Goal: Task Accomplishment & Management: Manage account settings

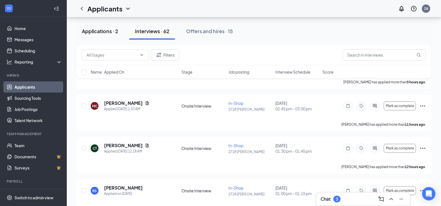
scroll to position [56, 0]
click at [98, 34] on button "Applications · 2" at bounding box center [100, 31] width 48 height 17
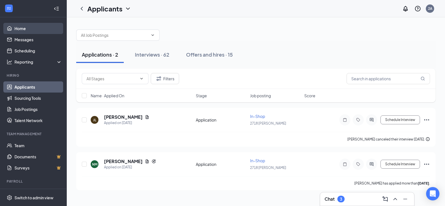
click at [35, 27] on link "Home" at bounding box center [38, 28] width 48 height 11
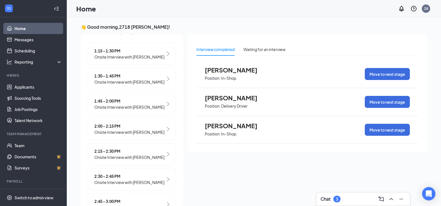
scroll to position [111, 0]
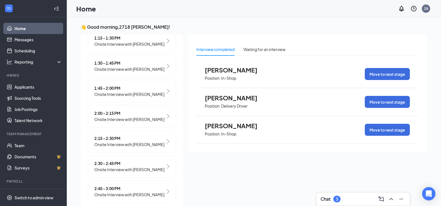
click at [123, 65] on span "1:30 - 1:45 PM" at bounding box center [129, 63] width 70 height 6
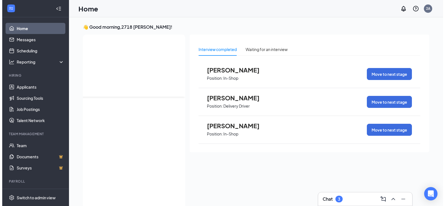
scroll to position [0, 0]
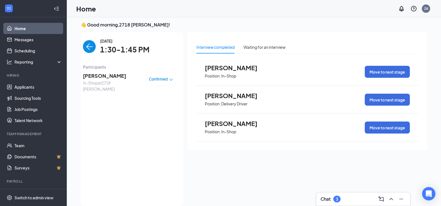
click at [96, 77] on span "[PERSON_NAME]" at bounding box center [112, 76] width 58 height 8
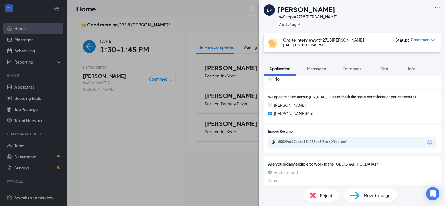
scroll to position [145, 0]
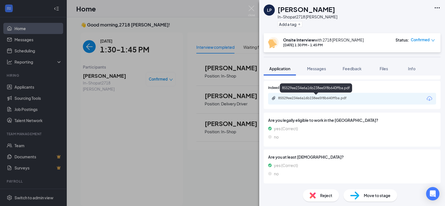
click at [312, 99] on div "85529ee234e6a16b238ee5f8b640ffba.pdf" at bounding box center [317, 98] width 78 height 4
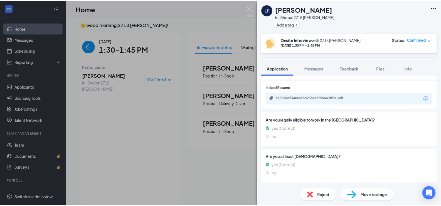
scroll to position [143, 0]
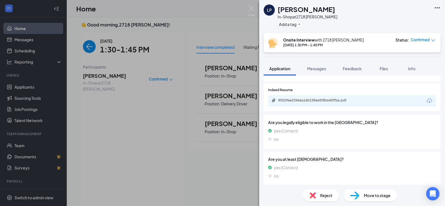
click at [197, 33] on div "LP [PERSON_NAME] In-Shop at 2718 [PERSON_NAME] Add a tag Onsite Interview with …" at bounding box center [222, 103] width 445 height 206
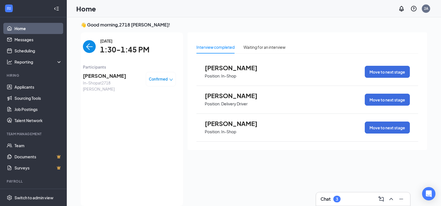
drag, startPoint x: 161, startPoint y: 72, endPoint x: 166, endPoint y: 72, distance: 5.0
click at [161, 76] on div "Confirmed" at bounding box center [161, 79] width 30 height 14
click at [166, 76] on div "Confirmed" at bounding box center [161, 79] width 24 height 6
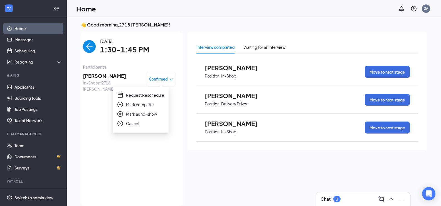
click at [113, 138] on div "[DATE] 1:30-1:45 PM Participants [PERSON_NAME] In-Shop at 2718 [PERSON_NAME] Co…" at bounding box center [129, 119] width 93 height 162
